Goal: Task Accomplishment & Management: Complete application form

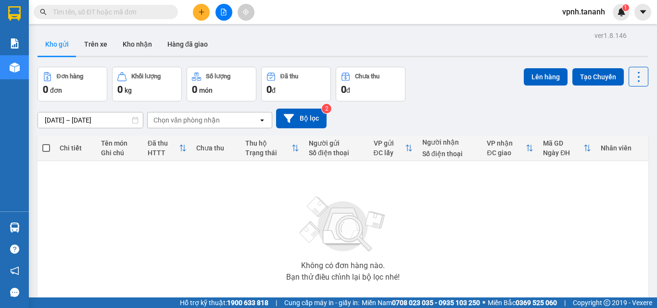
click at [201, 11] on icon "plus" at bounding box center [201, 11] width 0 height 5
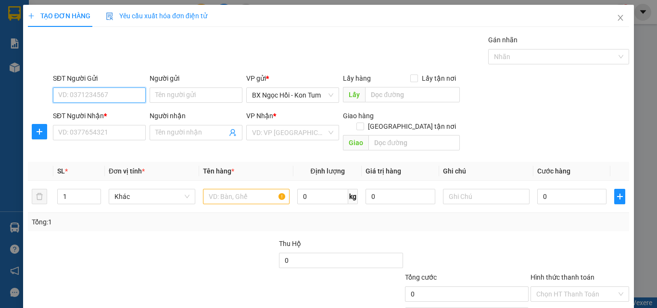
click at [122, 97] on input "SĐT Người Gửi" at bounding box center [99, 94] width 93 height 15
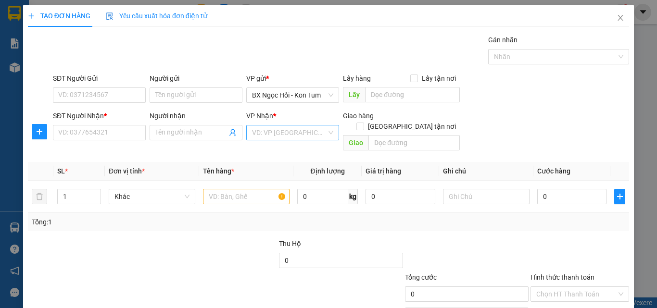
click at [306, 133] on input "search" at bounding box center [289, 132] width 75 height 14
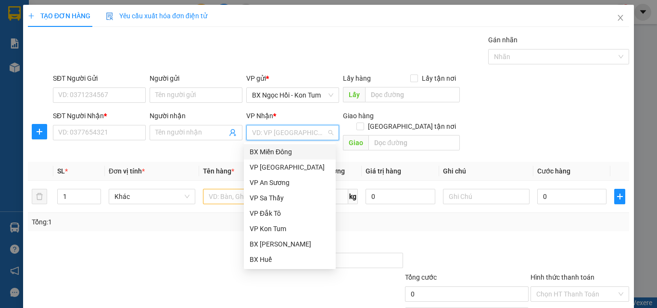
click at [296, 155] on div "BX Miền Đông" at bounding box center [289, 152] width 80 height 11
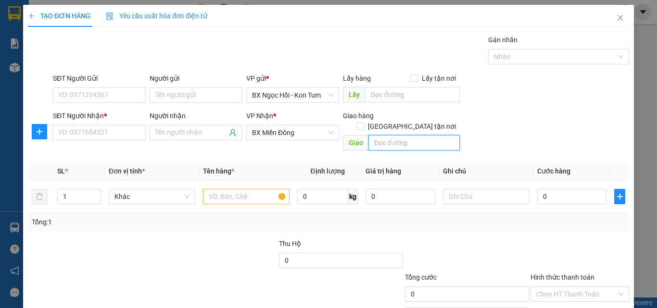
drag, startPoint x: 384, startPoint y: 133, endPoint x: 326, endPoint y: 72, distance: 84.0
click at [384, 135] on input "text" at bounding box center [413, 142] width 91 height 15
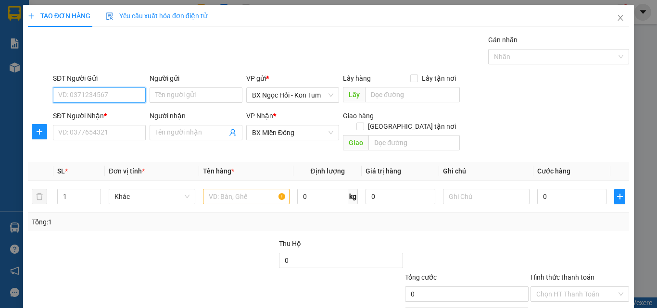
click at [121, 98] on input "SĐT Người Gửi" at bounding box center [99, 94] width 93 height 15
type input "0335107969"
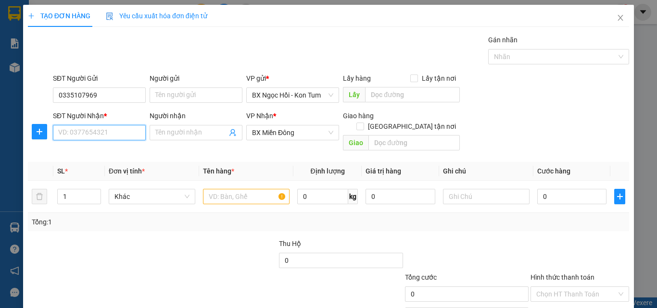
click at [110, 134] on input "SĐT Người Nhận *" at bounding box center [99, 132] width 93 height 15
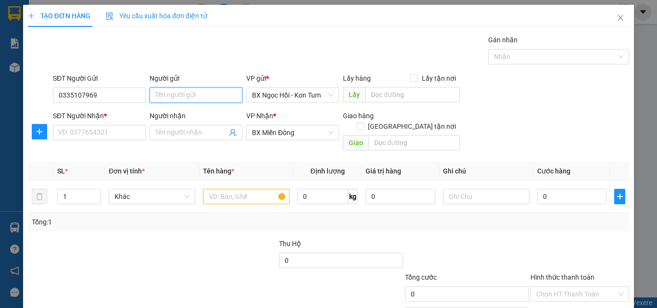
click at [155, 94] on input "Người gửi" at bounding box center [196, 94] width 93 height 15
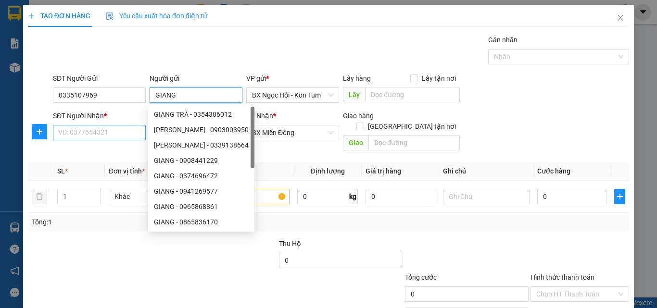
type input "GIANG"
click at [88, 133] on input "SĐT Người Nhận *" at bounding box center [99, 132] width 93 height 15
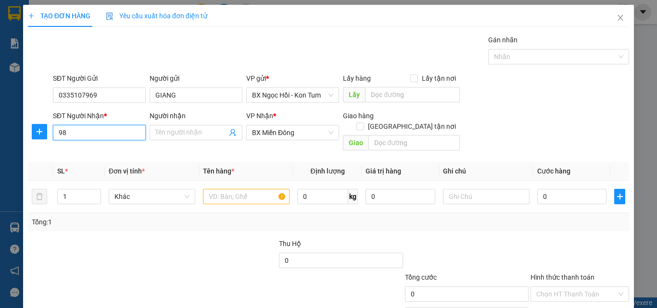
type input "9"
type input "0978796449"
click at [237, 189] on input "text" at bounding box center [246, 196] width 87 height 15
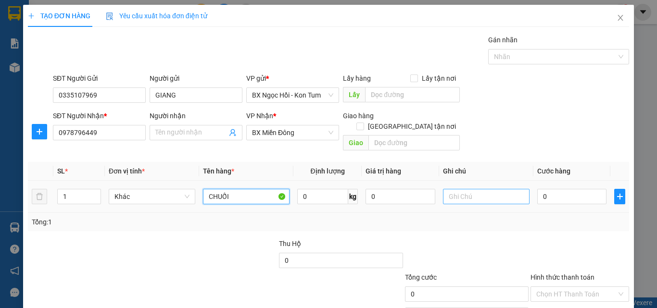
type input "CHUỐI"
click at [473, 189] on input "text" at bounding box center [486, 196] width 87 height 15
type input "1B"
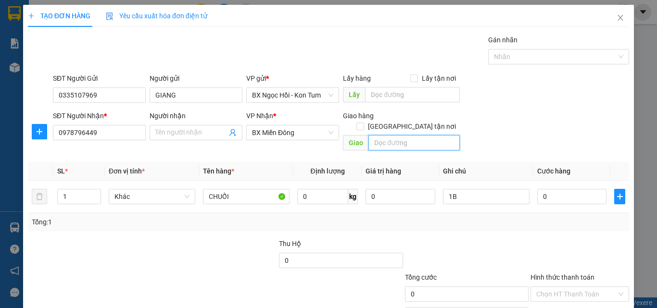
click at [386, 135] on input "text" at bounding box center [413, 142] width 91 height 15
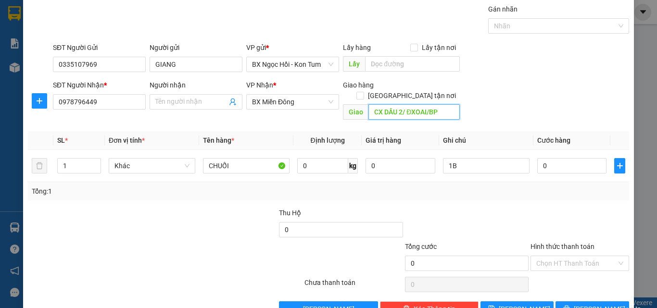
scroll to position [48, 0]
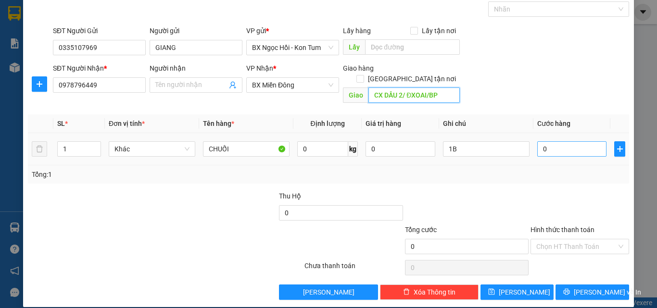
type input "CX DẦU 2/ ĐXOAI/BP"
click at [559, 141] on input "0" at bounding box center [571, 148] width 69 height 15
type input "01"
type input "1"
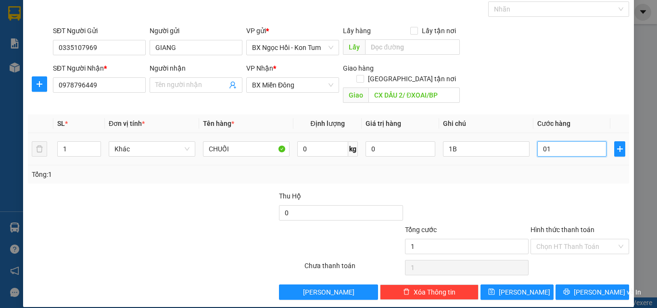
type input "010"
type input "10"
type input "0.100"
type input "100"
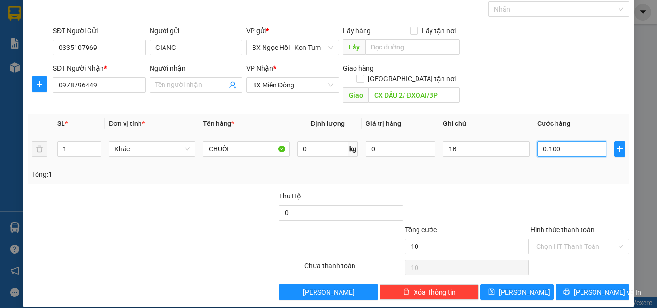
type input "100"
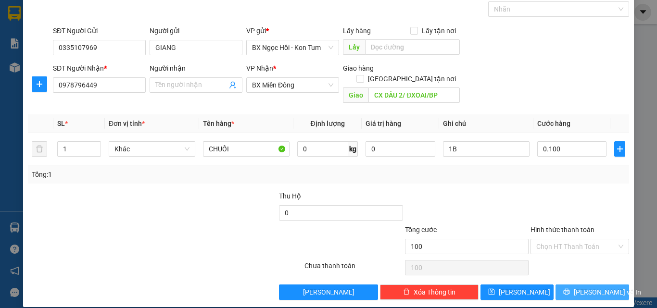
type input "100.000"
click at [586, 287] on span "Lưu và In" at bounding box center [607, 292] width 67 height 11
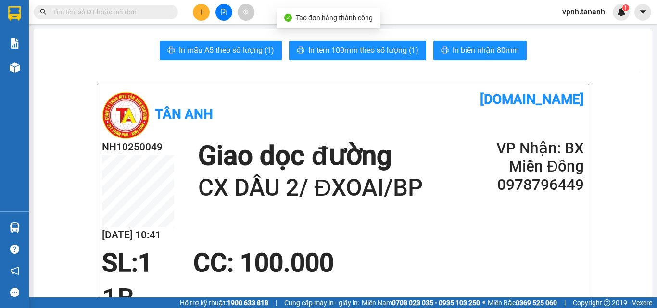
click at [335, 58] on button "In tem 100mm theo số lượng (1)" at bounding box center [357, 50] width 137 height 19
click at [340, 46] on span "In tem 100mm theo số lượng (1)" at bounding box center [363, 50] width 110 height 12
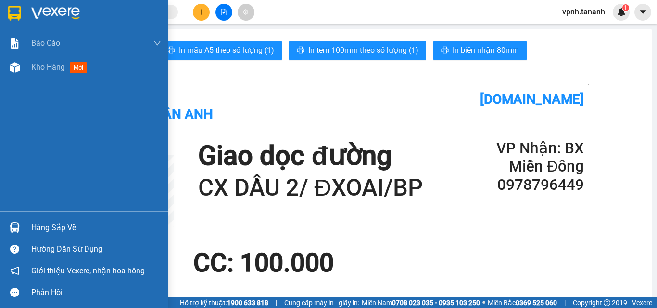
click at [17, 10] on img at bounding box center [14, 13] width 12 height 14
drag, startPoint x: 17, startPoint y: 10, endPoint x: 22, endPoint y: 9, distance: 5.4
click at [20, 9] on img at bounding box center [14, 13] width 12 height 14
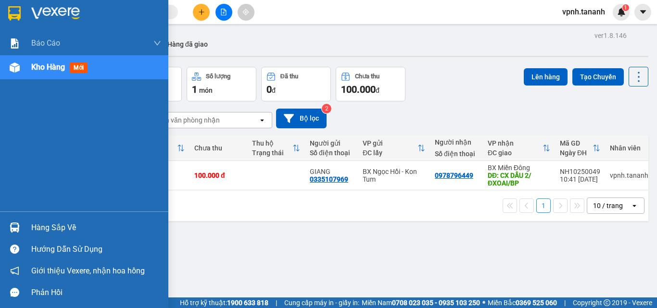
click at [4, 7] on div at bounding box center [84, 15] width 168 height 31
